Goal: Task Accomplishment & Management: Manage account settings

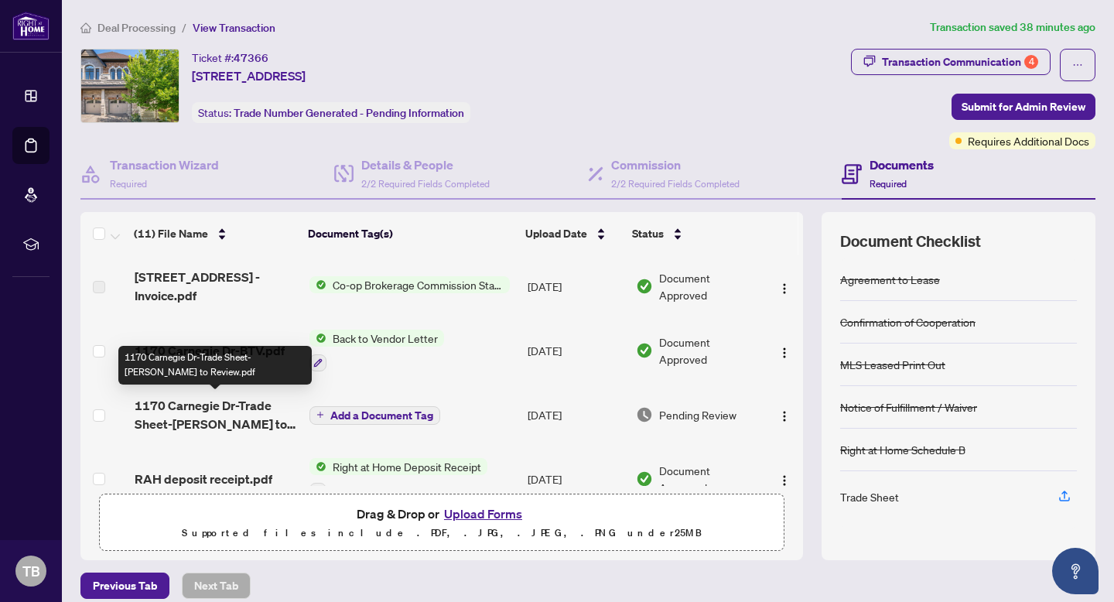
click at [237, 405] on span "1170 Carnegie Dr-Trade Sheet-[PERSON_NAME] to Review.pdf" at bounding box center [216, 414] width 162 height 37
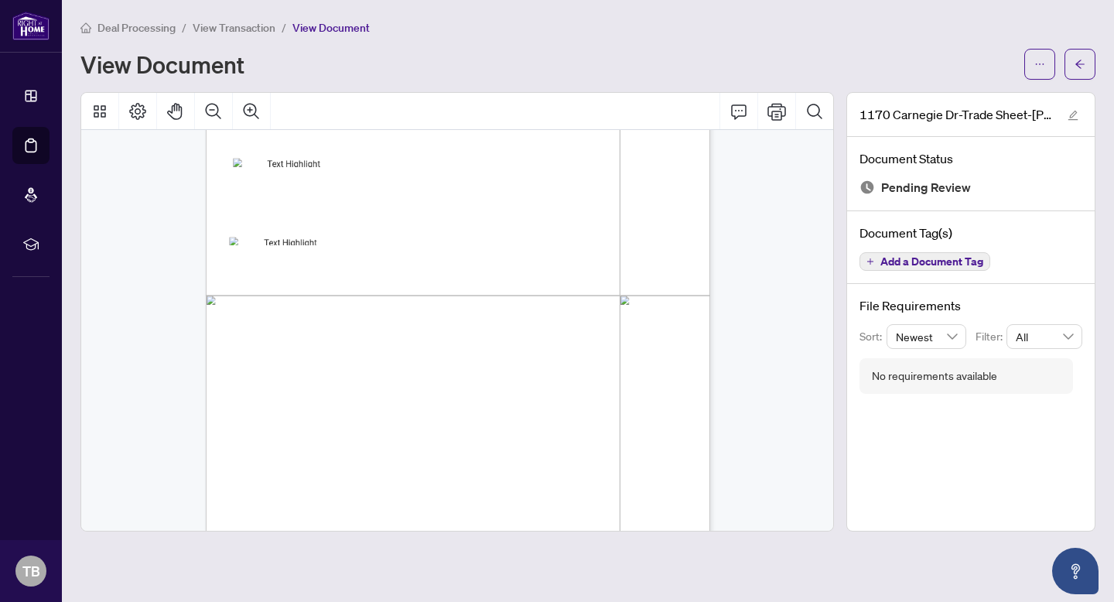
scroll to position [264, 0]
click at [777, 112] on icon "Print" at bounding box center [776, 111] width 19 height 17
click at [331, 79] on div "Deal Processing / View Transaction / View Document View Document 1170 Carnegie …" at bounding box center [587, 275] width 1015 height 513
click at [1069, 61] on button "button" at bounding box center [1079, 64] width 31 height 31
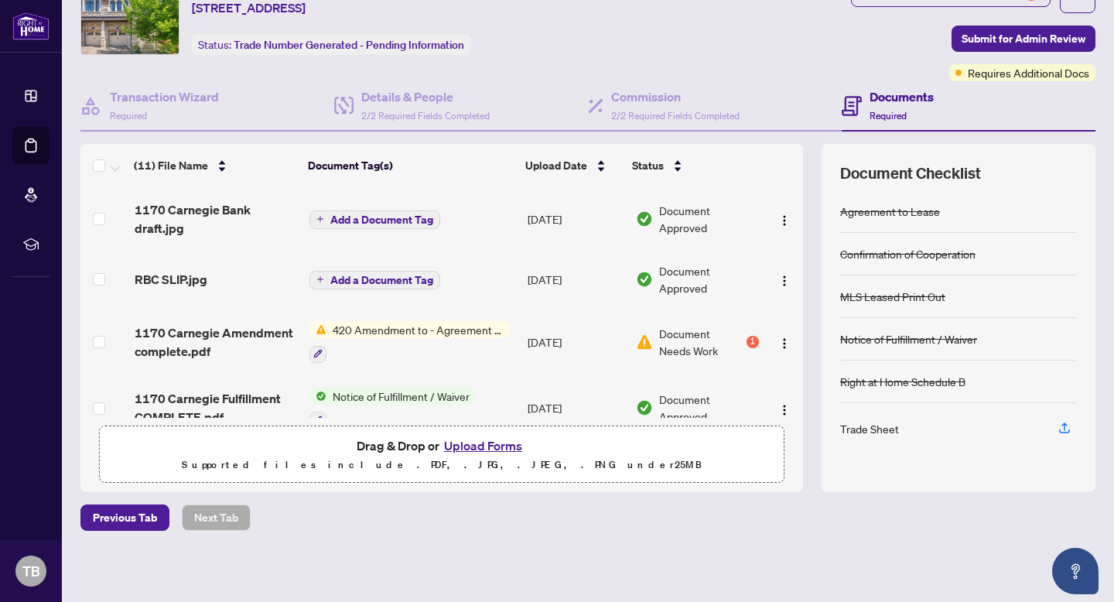
scroll to position [478, 0]
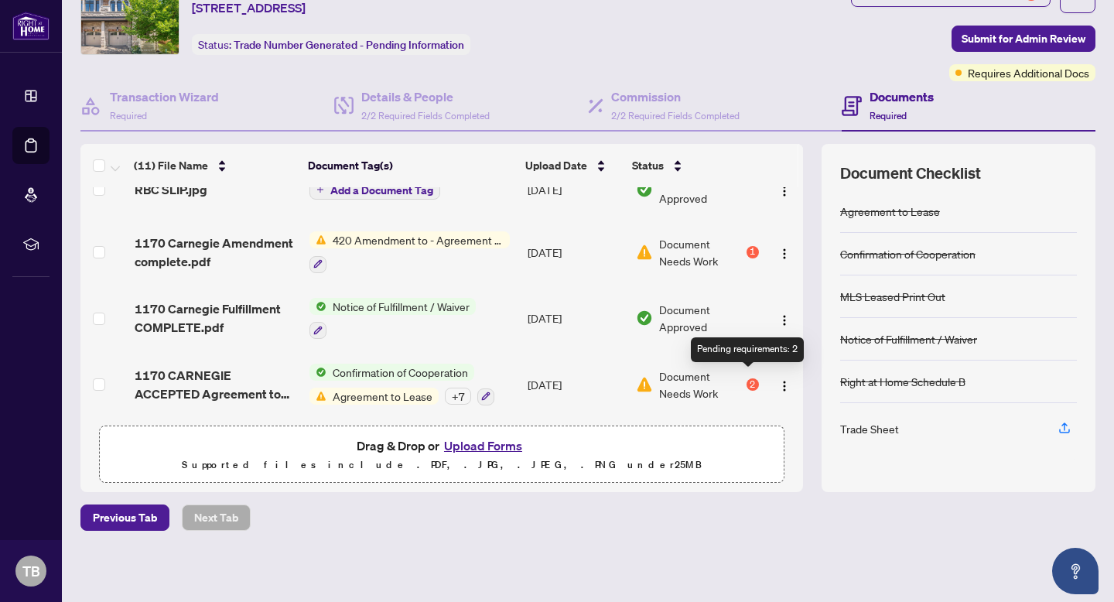
click at [746, 378] on div "2" at bounding box center [752, 384] width 12 height 12
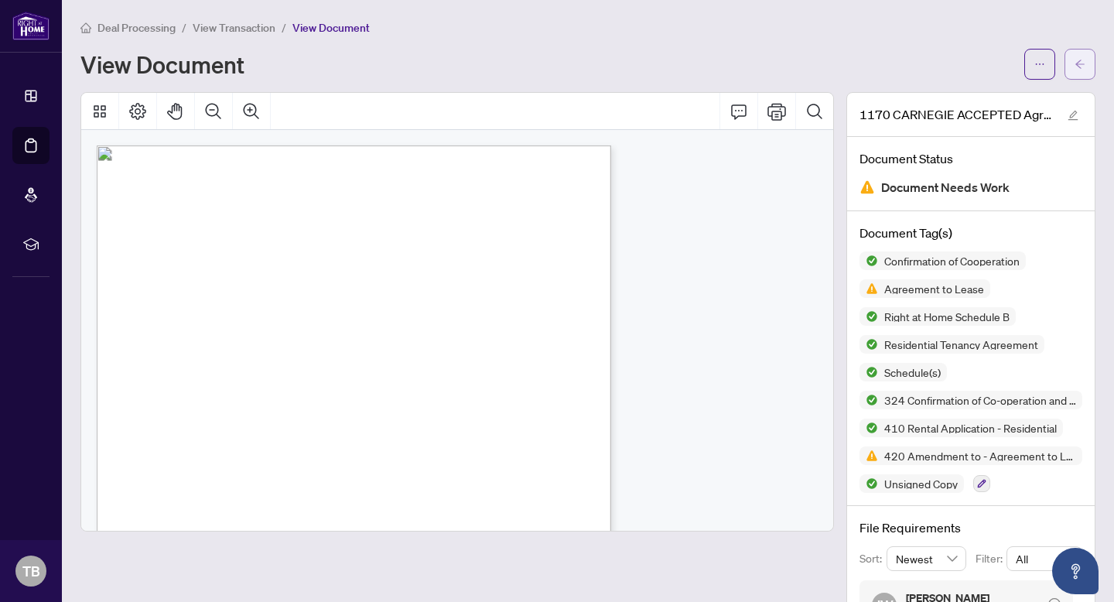
click at [1076, 69] on span "button" at bounding box center [1079, 64] width 11 height 25
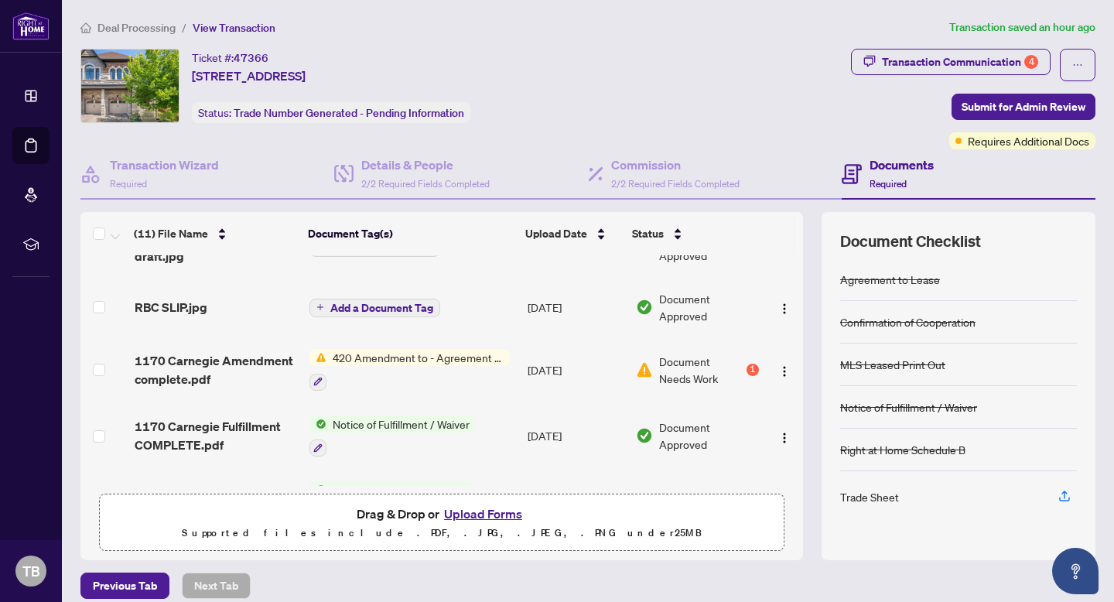
scroll to position [430, 0]
click at [678, 367] on span "Document Needs Work" at bounding box center [701, 368] width 84 height 34
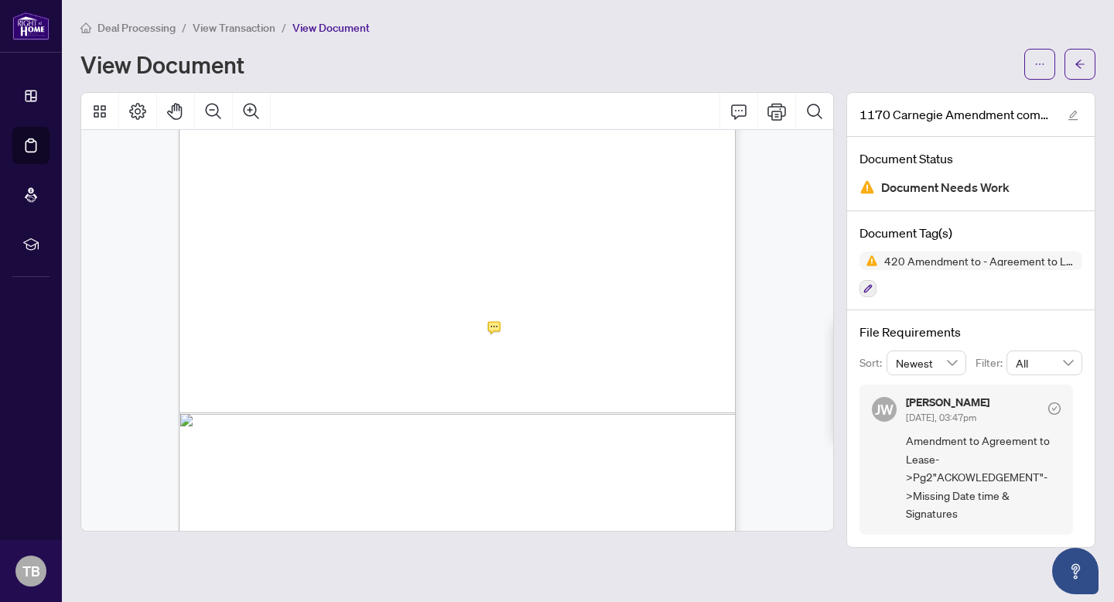
scroll to position [923, 0]
click at [1075, 66] on icon "arrow-left" at bounding box center [1079, 64] width 11 height 11
